Goal: Information Seeking & Learning: Learn about a topic

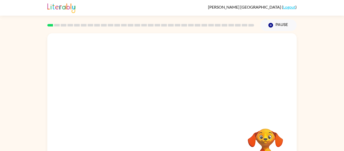
click at [22, 79] on div "Your browser must support playing .mp4 files to use Literably. Please try using…" at bounding box center [172, 104] width 344 height 146
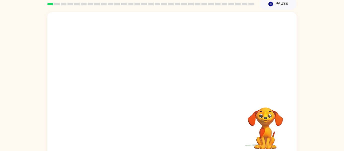
scroll to position [22, 0]
click at [108, 76] on video "Your browser must support playing .mp4 files to use Literably. Please try using…" at bounding box center [171, 54] width 249 height 85
click at [111, 74] on video "Your browser must support playing .mp4 files to use Literably. Please try using…" at bounding box center [171, 54] width 249 height 85
click at [112, 74] on video "Your browser must support playing .mp4 files to use Literably. Please try using…" at bounding box center [171, 54] width 249 height 85
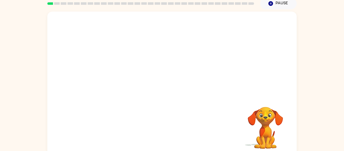
click at [110, 74] on video "Your browser must support playing .mp4 files to use Literably. Please try using…" at bounding box center [171, 54] width 249 height 85
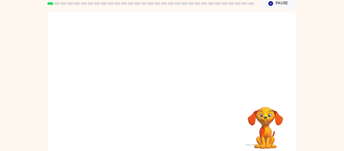
click at [110, 74] on video "Your browser must support playing .mp4 files to use Literably. Please try using…" at bounding box center [171, 54] width 249 height 85
click at [116, 75] on video "Your browser must support playing .mp4 files to use Literably. Please try using…" at bounding box center [171, 54] width 249 height 85
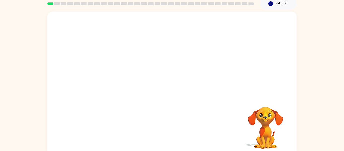
click at [116, 75] on video "Your browser must support playing .mp4 files to use Literably. Please try using…" at bounding box center [171, 54] width 249 height 85
click at [111, 76] on video "Your browser must support playing .mp4 files to use Literably. Please try using…" at bounding box center [171, 54] width 249 height 85
click at [111, 76] on div at bounding box center [171, 84] width 249 height 144
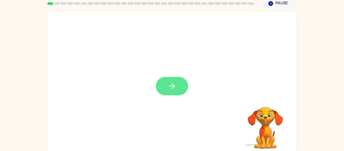
click at [167, 83] on button "button" at bounding box center [172, 86] width 32 height 18
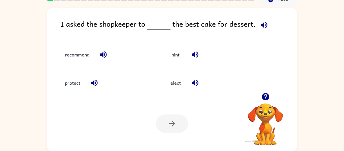
scroll to position [26, 0]
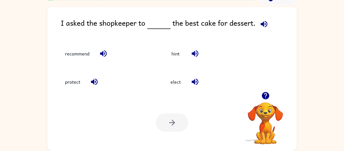
click at [263, 25] on icon "button" at bounding box center [264, 24] width 7 height 7
drag, startPoint x: 115, startPoint y: 66, endPoint x: 104, endPoint y: 59, distance: 12.4
click at [104, 59] on div "recommend hint protect elect" at bounding box center [155, 65] width 210 height 57
click at [104, 59] on button "button" at bounding box center [103, 53] width 13 height 13
click at [95, 82] on icon "button" at bounding box center [94, 81] width 9 height 9
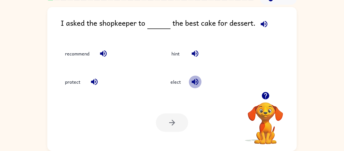
click at [200, 82] on button "button" at bounding box center [195, 81] width 13 height 13
click at [198, 58] on button "button" at bounding box center [195, 53] width 13 height 13
click at [266, 96] on icon "button" at bounding box center [265, 95] width 7 height 7
click at [266, 96] on video "Your browser must support playing .mp4 files to use Literably. Please try using…" at bounding box center [265, 119] width 50 height 50
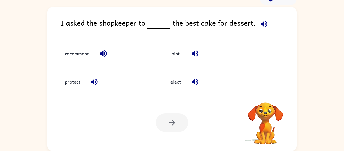
click at [269, 93] on div "I asked the shopkeeper to the best cake for dessert. recommend hint protect ele…" at bounding box center [171, 79] width 249 height 144
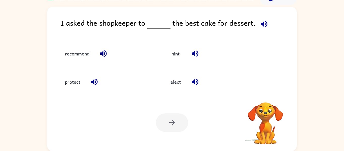
click at [269, 93] on div "I asked the shopkeeper to the best cake for dessert. recommend hint protect ele…" at bounding box center [171, 79] width 249 height 144
click at [268, 94] on div "I asked the shopkeeper to the best cake for dessert. recommend hint protect ele…" at bounding box center [171, 79] width 249 height 144
click at [268, 94] on icon "button" at bounding box center [265, 95] width 7 height 7
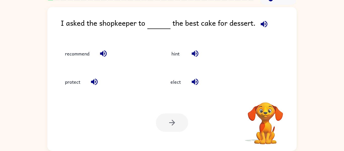
click at [268, 94] on video "Your browser must support playing .mp4 files to use Literably. Please try using…" at bounding box center [265, 119] width 50 height 50
click at [268, 94] on icon "button" at bounding box center [265, 95] width 7 height 7
click at [268, 94] on video "Your browser must support playing .mp4 files to use Literably. Please try using…" at bounding box center [265, 119] width 50 height 50
click at [93, 70] on div "protect" at bounding box center [102, 79] width 105 height 28
click at [60, 54] on button "recommend" at bounding box center [77, 54] width 34 height 14
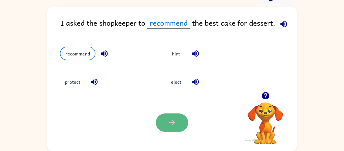
click at [165, 118] on button "button" at bounding box center [172, 122] width 32 height 18
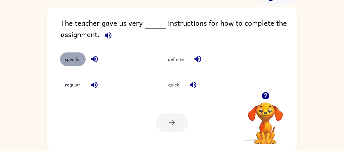
click at [76, 64] on button "specific" at bounding box center [73, 59] width 26 height 14
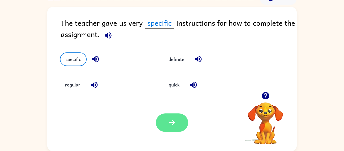
click at [170, 121] on icon "button" at bounding box center [172, 122] width 9 height 9
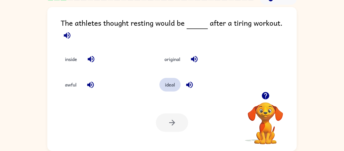
click at [170, 79] on button "ideal" at bounding box center [169, 85] width 21 height 14
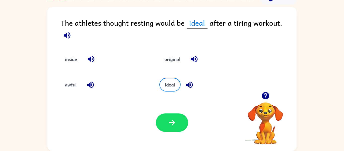
click at [165, 110] on div "Your browser must support playing .mp4 files to use Literably. Please try using…" at bounding box center [171, 122] width 249 height 57
click at [168, 122] on icon "button" at bounding box center [172, 122] width 9 height 9
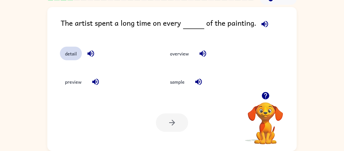
click at [62, 57] on button "detail" at bounding box center [71, 54] width 22 height 14
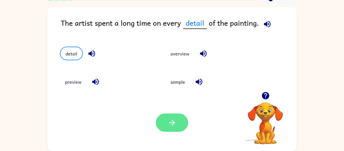
click at [176, 126] on icon "button" at bounding box center [172, 122] width 9 height 9
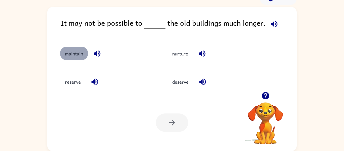
click at [76, 54] on button "maintain" at bounding box center [74, 54] width 28 height 14
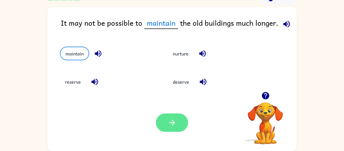
click at [181, 116] on button "button" at bounding box center [172, 122] width 32 height 18
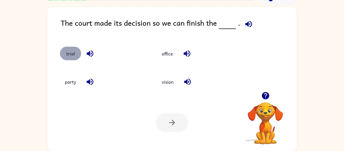
click at [73, 56] on button "trial" at bounding box center [70, 54] width 21 height 14
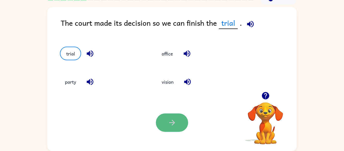
click at [167, 125] on button "button" at bounding box center [172, 122] width 32 height 18
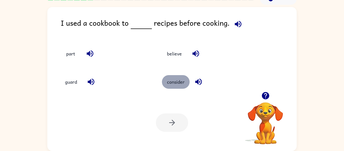
click at [172, 85] on button "consider" at bounding box center [176, 82] width 28 height 14
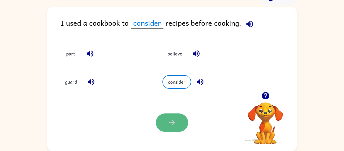
click at [176, 115] on button "button" at bounding box center [172, 122] width 32 height 18
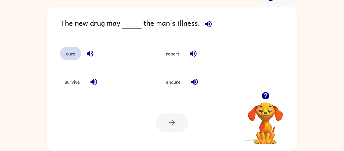
click at [65, 54] on button "cure" at bounding box center [70, 54] width 21 height 14
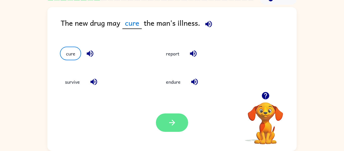
click at [176, 115] on button "button" at bounding box center [172, 122] width 32 height 18
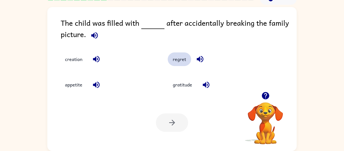
click at [168, 56] on button "regret" at bounding box center [179, 59] width 23 height 14
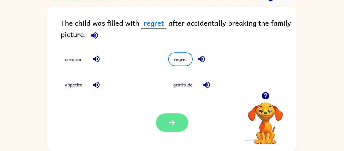
click at [172, 126] on icon "button" at bounding box center [172, 122] width 9 height 9
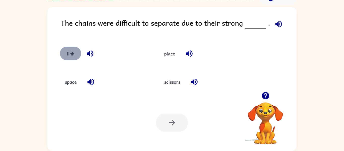
click at [67, 57] on button "link" at bounding box center [70, 54] width 21 height 14
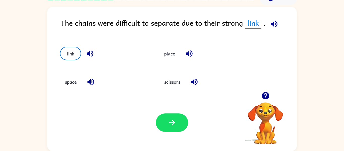
click at [191, 123] on div "Your browser must support playing .mp4 files to use Literably. Please try using…" at bounding box center [171, 122] width 249 height 57
click at [183, 120] on button "button" at bounding box center [172, 122] width 32 height 18
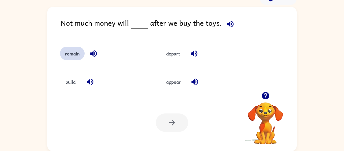
click at [73, 52] on button "remain" at bounding box center [72, 54] width 25 height 14
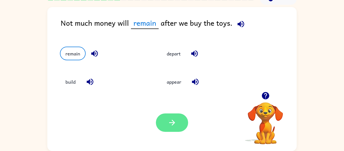
click at [169, 121] on icon "button" at bounding box center [172, 122] width 9 height 9
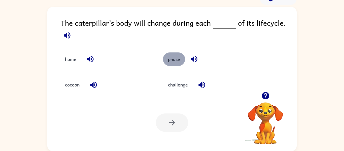
click at [174, 59] on button "phase" at bounding box center [174, 59] width 22 height 14
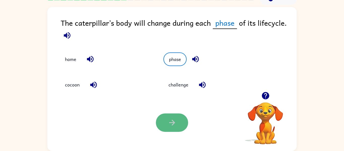
click at [173, 125] on icon "button" at bounding box center [172, 122] width 9 height 9
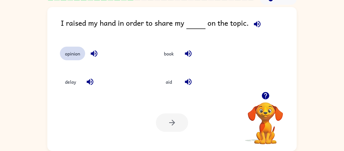
click at [82, 53] on button "opinion" at bounding box center [72, 54] width 25 height 14
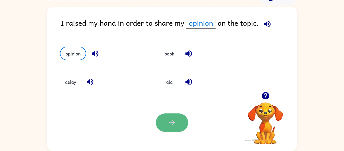
click at [169, 130] on button "button" at bounding box center [172, 122] width 32 height 18
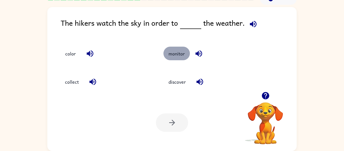
click at [186, 56] on button "monitor" at bounding box center [176, 54] width 26 height 14
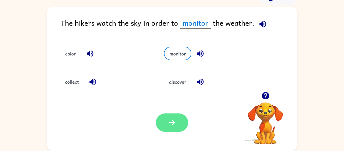
click at [170, 121] on icon "button" at bounding box center [172, 122] width 9 height 9
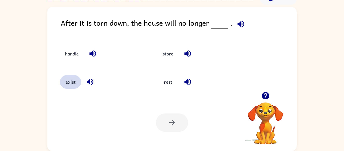
click at [64, 85] on button "exist" at bounding box center [70, 82] width 21 height 14
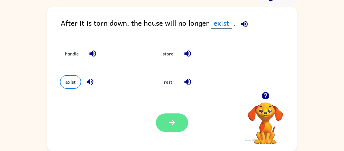
click at [168, 117] on button "button" at bounding box center [172, 122] width 32 height 18
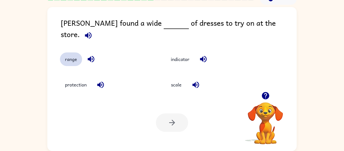
click at [67, 58] on button "range" at bounding box center [71, 59] width 22 height 14
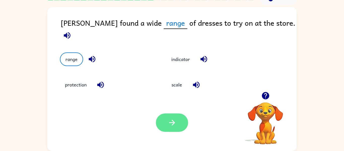
click at [166, 126] on button "button" at bounding box center [172, 122] width 32 height 18
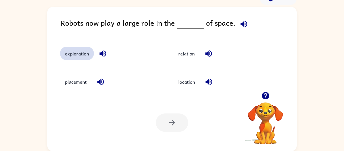
click at [69, 60] on button "exploration" at bounding box center [77, 54] width 34 height 14
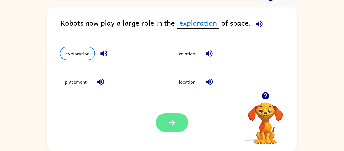
click at [183, 119] on button "button" at bounding box center [172, 122] width 32 height 18
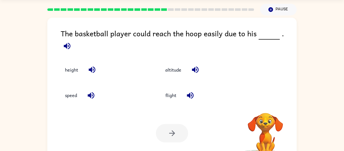
scroll to position [15, 0]
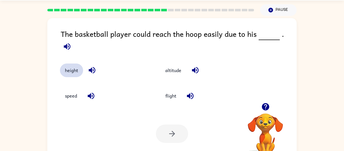
click at [71, 68] on button "height" at bounding box center [71, 70] width 23 height 14
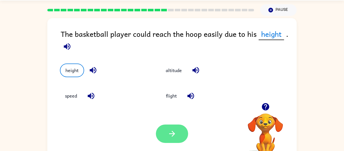
click at [178, 139] on button "button" at bounding box center [172, 133] width 32 height 18
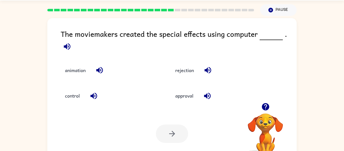
scroll to position [26, 0]
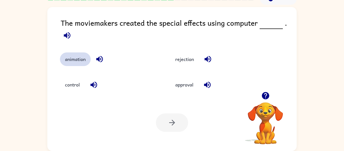
click at [74, 64] on button "animation" at bounding box center [75, 59] width 31 height 14
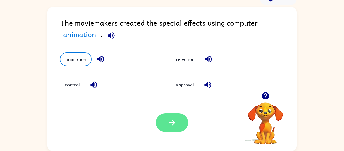
click at [176, 127] on icon "button" at bounding box center [172, 122] width 9 height 9
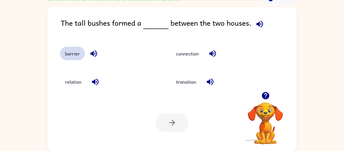
click at [70, 58] on button "barrier" at bounding box center [72, 54] width 25 height 14
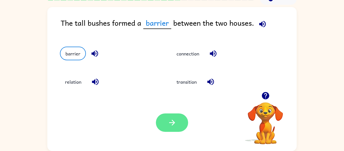
click at [180, 125] on button "button" at bounding box center [172, 122] width 32 height 18
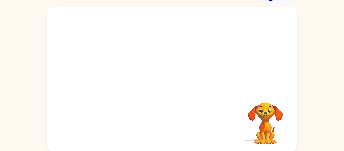
click at [127, 78] on video "Your browser must support playing .mp4 files to use Literably. Please try using…" at bounding box center [171, 49] width 249 height 85
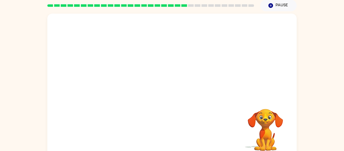
click at [123, 87] on video "Your browser must support playing .mp4 files to use Literably. Please try using…" at bounding box center [171, 56] width 249 height 85
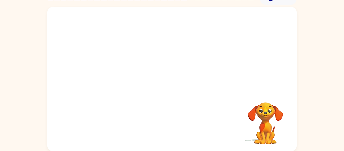
click at [130, 79] on video "Your browser must support playing .mp4 files to use Literably. Please try using…" at bounding box center [171, 49] width 249 height 85
click at [128, 79] on video "Your browser must support playing .mp4 files to use Literably. Please try using…" at bounding box center [171, 49] width 249 height 85
click at [125, 80] on video "Your browser must support playing .mp4 files to use Literably. Please try using…" at bounding box center [171, 49] width 249 height 85
click at [182, 84] on button "button" at bounding box center [172, 81] width 32 height 18
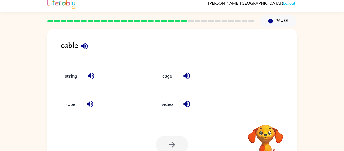
scroll to position [5, 0]
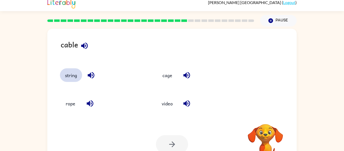
click at [72, 77] on button "string" at bounding box center [71, 75] width 22 height 14
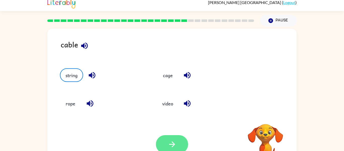
click at [174, 144] on icon "button" at bounding box center [172, 144] width 9 height 9
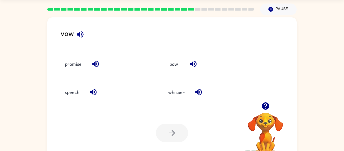
scroll to position [14, 0]
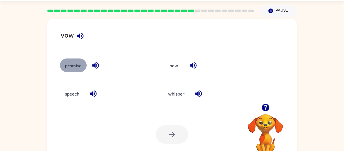
click at [71, 69] on button "promise" at bounding box center [73, 65] width 27 height 14
click at [71, 68] on button "promise" at bounding box center [73, 65] width 27 height 14
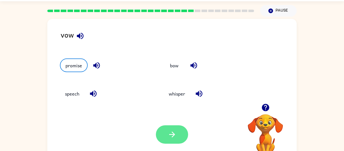
click at [172, 135] on icon "button" at bounding box center [172, 134] width 6 height 6
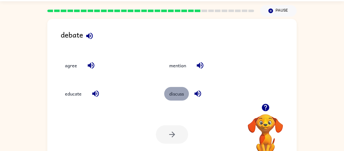
click at [180, 93] on button "discuss" at bounding box center [176, 94] width 25 height 14
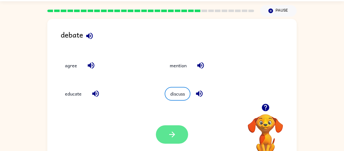
click at [173, 135] on icon "button" at bounding box center [172, 134] width 6 height 6
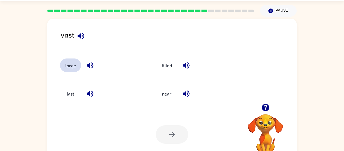
click at [68, 64] on button "large" at bounding box center [70, 65] width 21 height 14
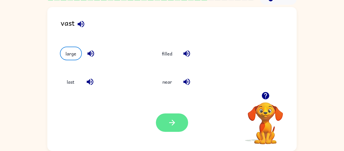
click at [186, 122] on button "button" at bounding box center [172, 122] width 32 height 18
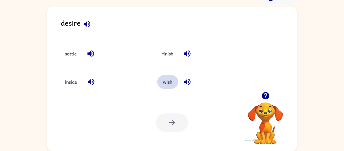
click at [158, 79] on button "wish" at bounding box center [167, 82] width 21 height 14
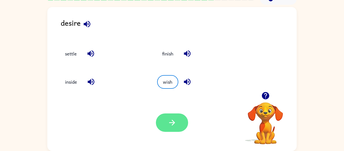
click at [172, 130] on button "button" at bounding box center [172, 122] width 32 height 18
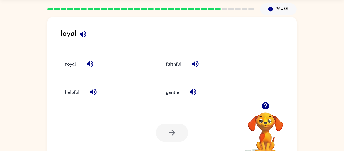
scroll to position [16, 0]
click at [177, 69] on button "faithful" at bounding box center [173, 64] width 25 height 14
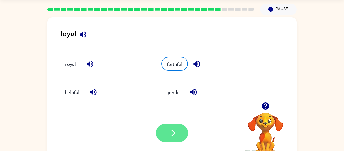
click at [175, 133] on icon "button" at bounding box center [172, 132] width 9 height 9
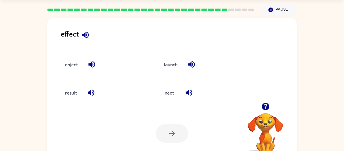
scroll to position [26, 0]
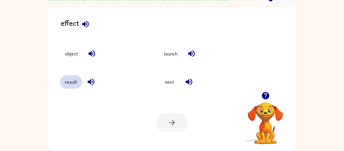
click at [70, 85] on button "result" at bounding box center [71, 82] width 22 height 14
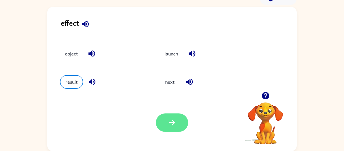
click at [174, 119] on icon "button" at bounding box center [172, 122] width 9 height 9
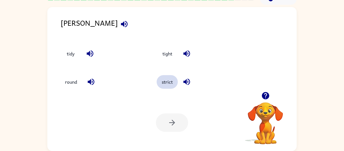
click at [163, 88] on button "strict" at bounding box center [167, 82] width 21 height 14
click at [165, 83] on button "strict" at bounding box center [167, 82] width 21 height 14
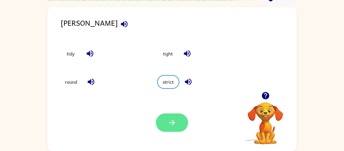
click at [176, 119] on icon "button" at bounding box center [172, 122] width 9 height 9
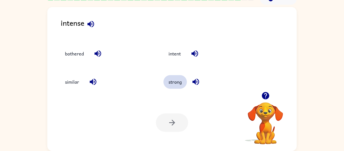
click at [179, 83] on button "strong" at bounding box center [174, 82] width 23 height 14
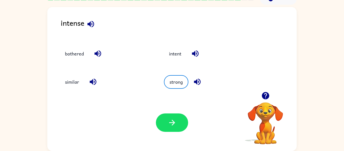
click at [166, 135] on div "Your browser must support playing .mp4 files to use Literably. Please try using…" at bounding box center [171, 122] width 249 height 57
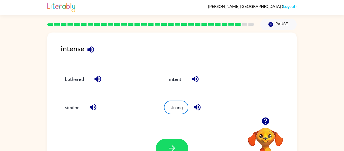
scroll to position [0, 0]
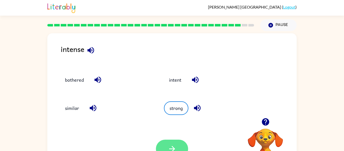
click at [178, 146] on button "button" at bounding box center [172, 148] width 32 height 18
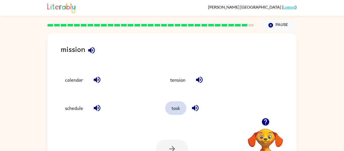
click at [178, 109] on button "task" at bounding box center [175, 108] width 21 height 14
click at [172, 147] on icon "button" at bounding box center [172, 149] width 6 height 6
